Goal: Check status: Check status

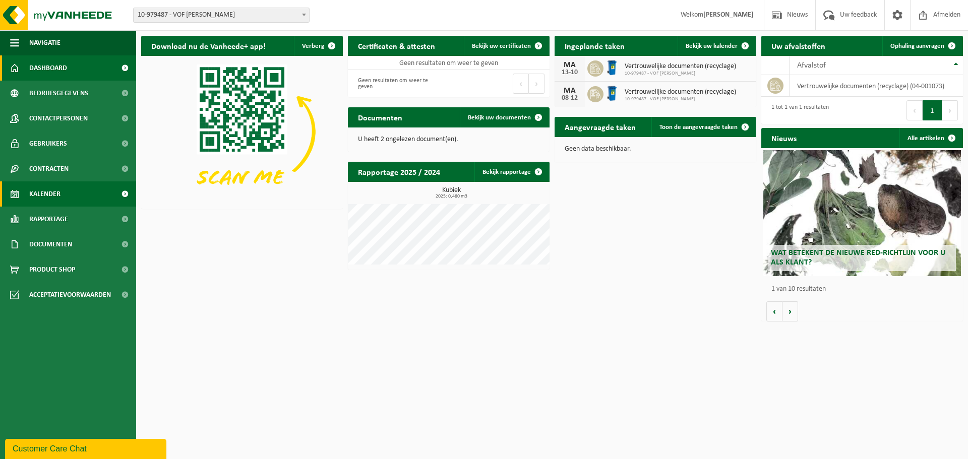
click at [59, 197] on span "Kalender" at bounding box center [44, 193] width 31 height 25
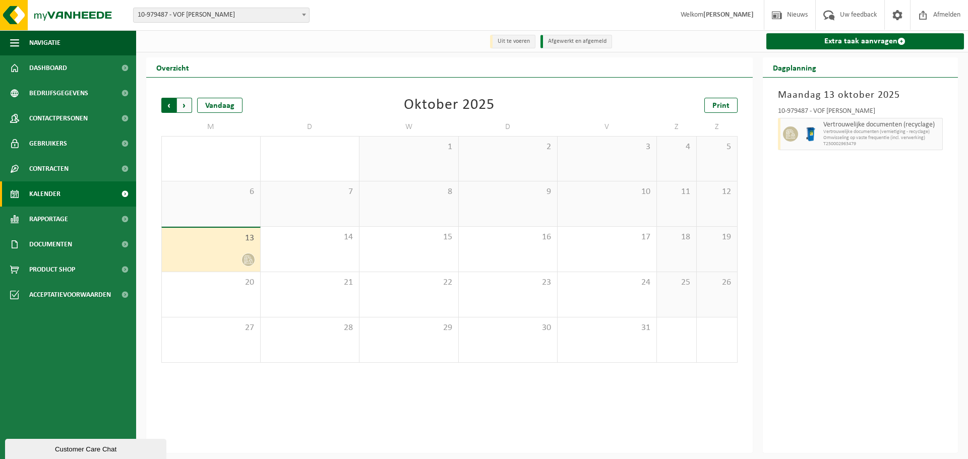
click at [183, 109] on span "Volgende" at bounding box center [184, 105] width 15 height 15
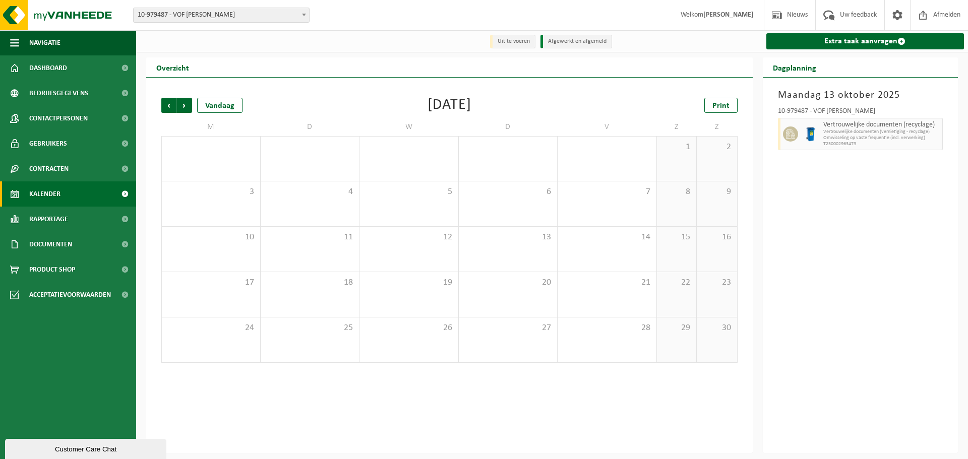
click at [183, 109] on span "Volgende" at bounding box center [184, 105] width 15 height 15
